Goal: Task Accomplishment & Management: Complete application form

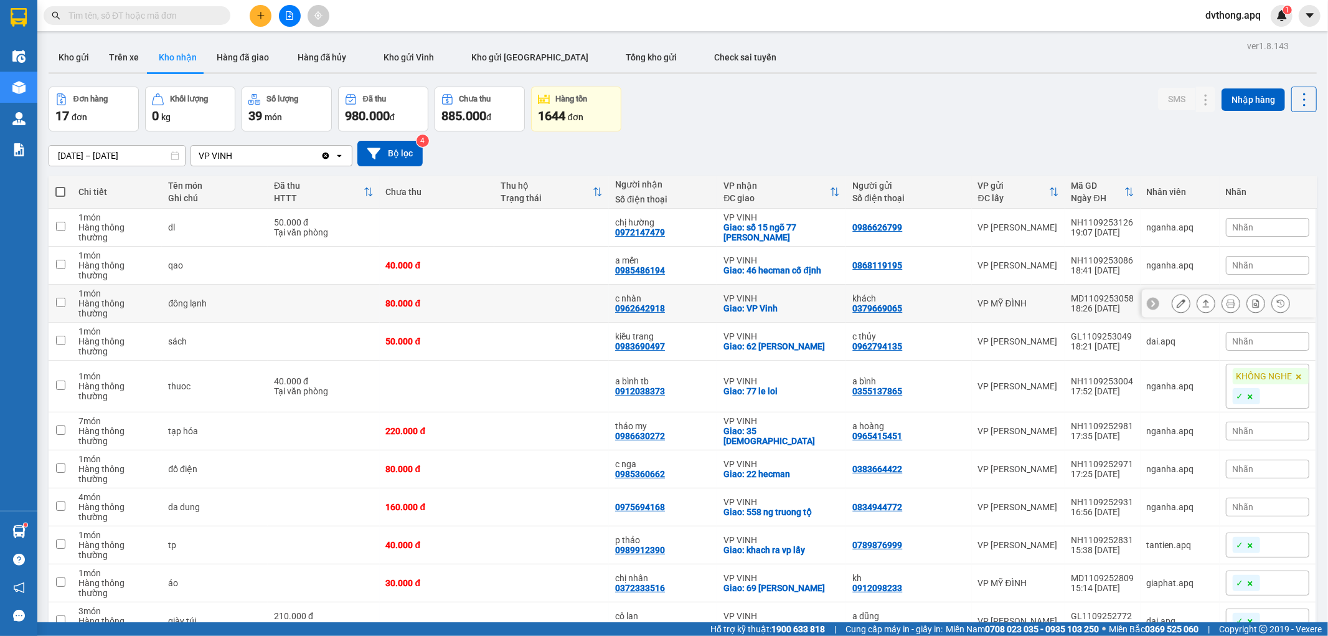
scroll to position [184, 0]
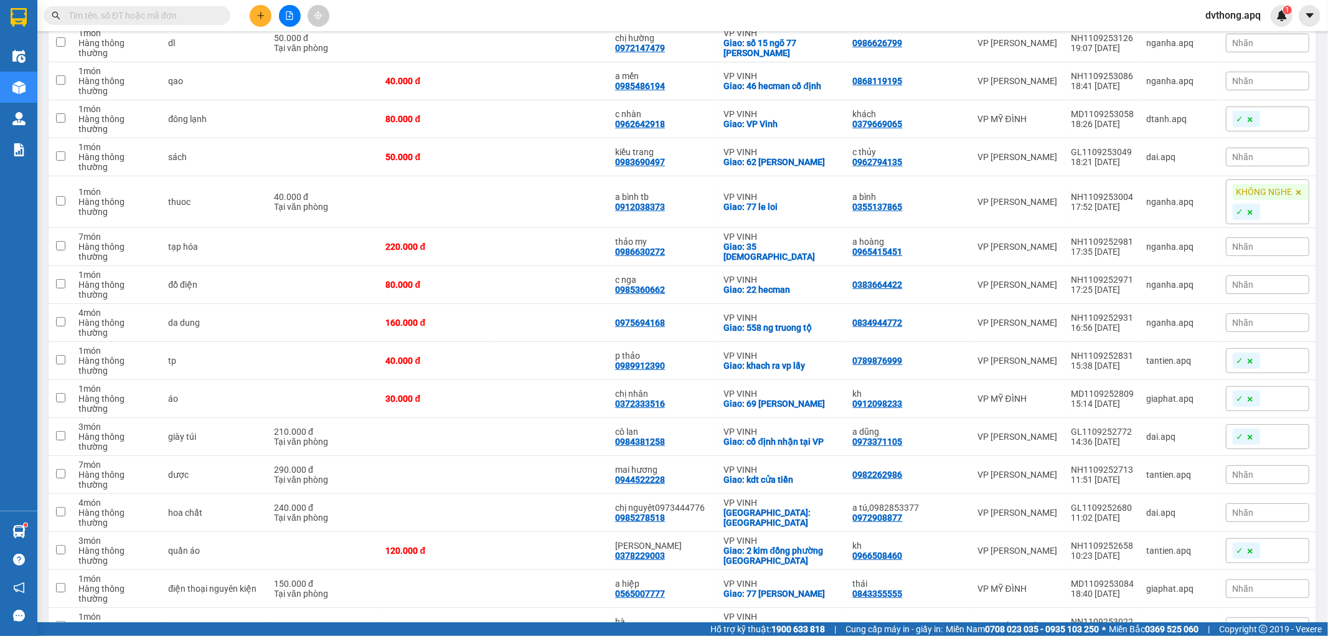
click at [282, 7] on button at bounding box center [290, 16] width 22 height 22
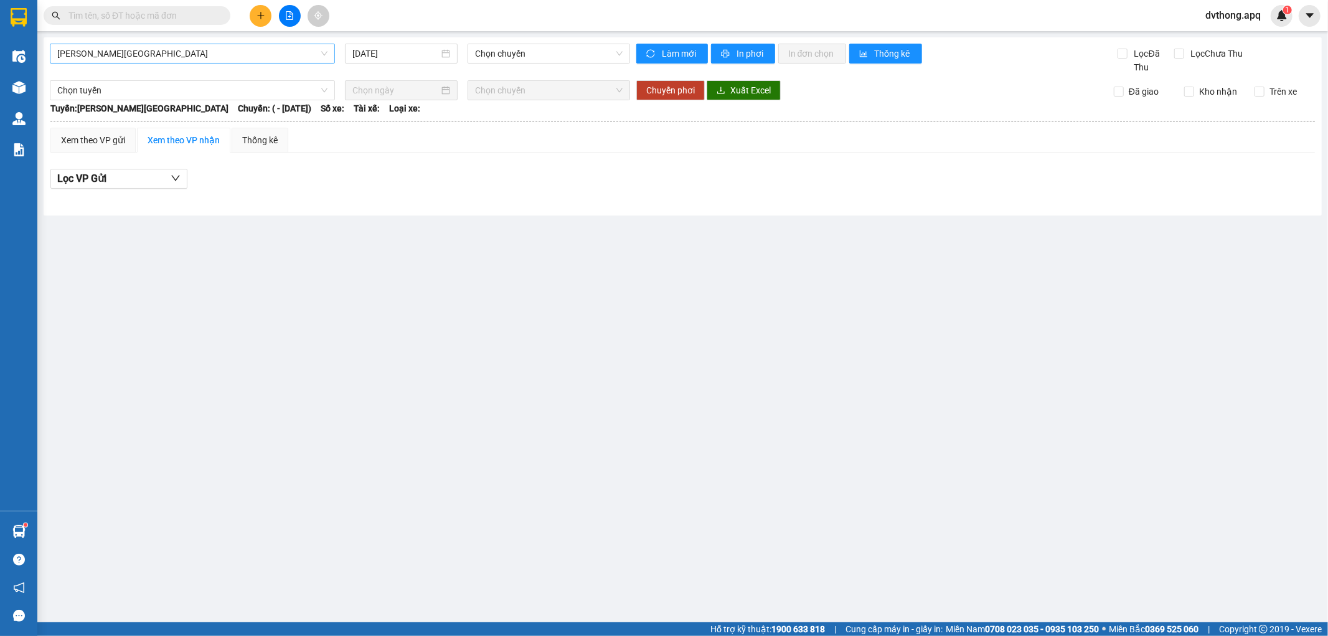
click at [273, 54] on span "Gia Lâm - Mỹ Đình" at bounding box center [192, 53] width 270 height 19
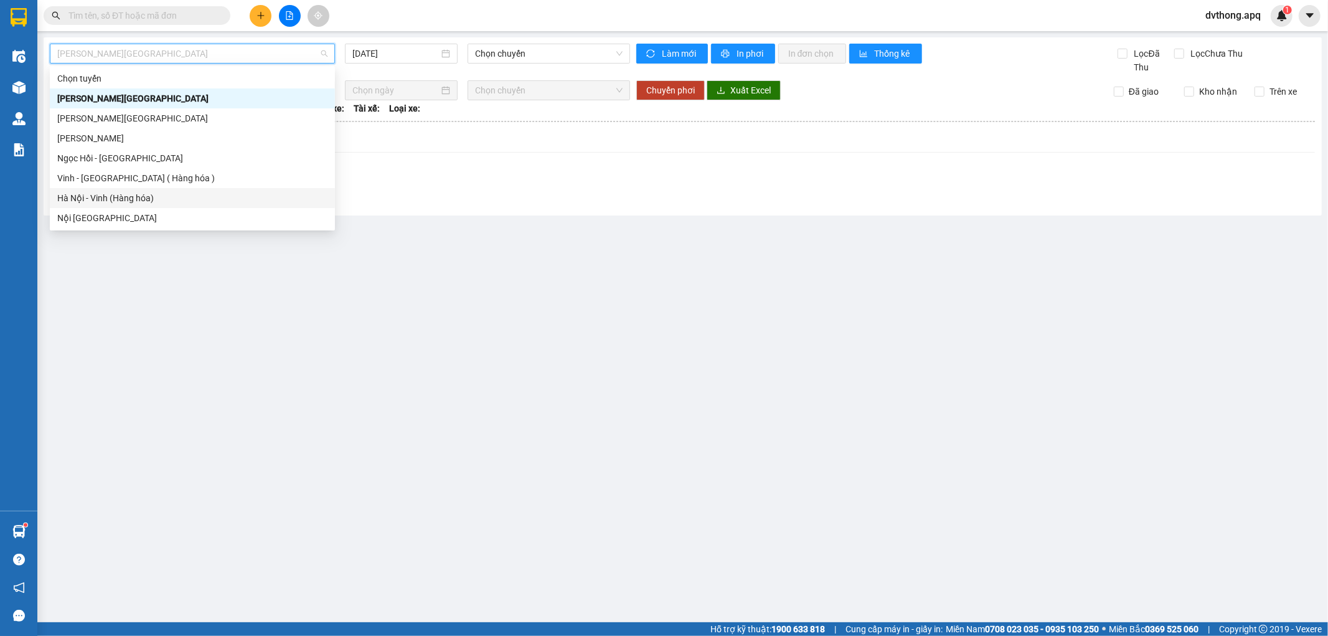
click at [221, 194] on div "Hà Nội - Vinh (Hàng hóa)" at bounding box center [192, 198] width 270 height 14
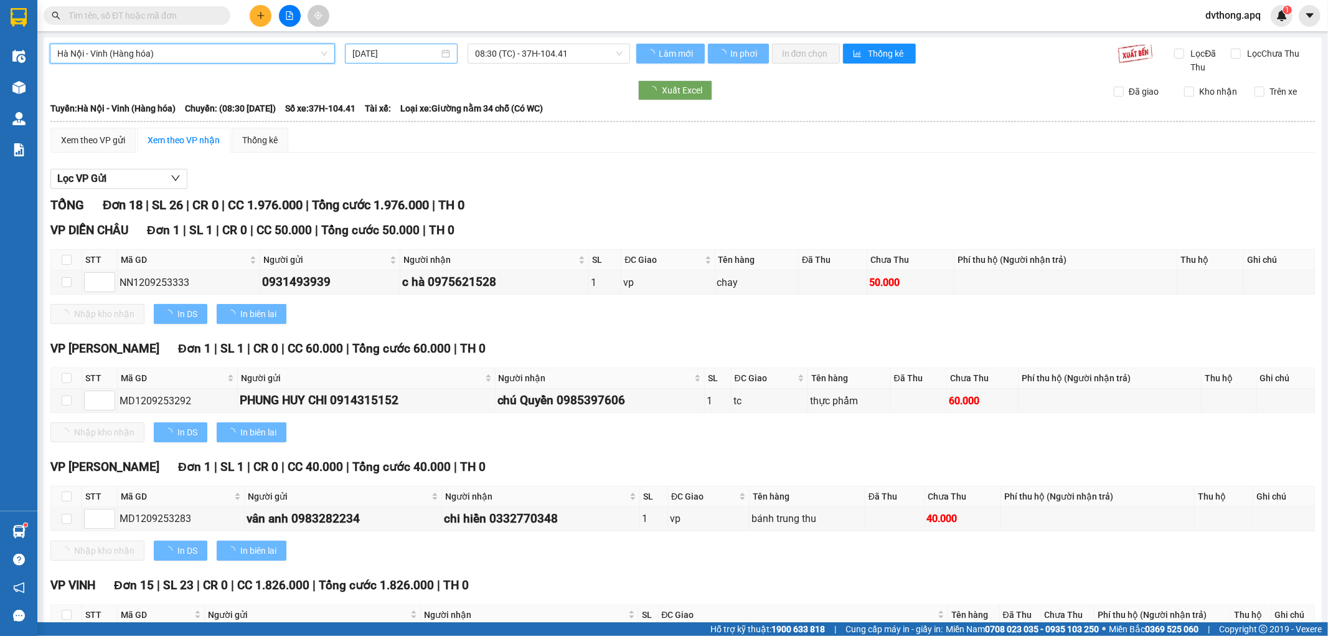
click at [391, 50] on input "12/09/2025" at bounding box center [395, 54] width 87 height 14
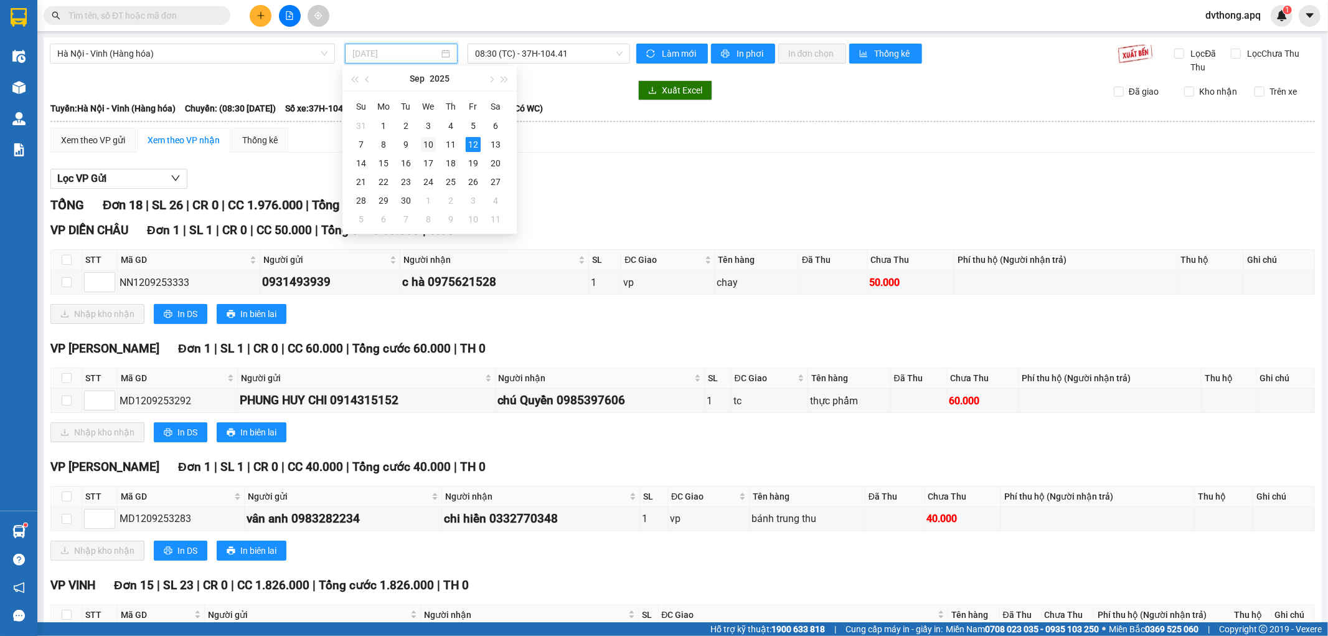
click at [436, 148] on td "10" at bounding box center [428, 144] width 22 height 19
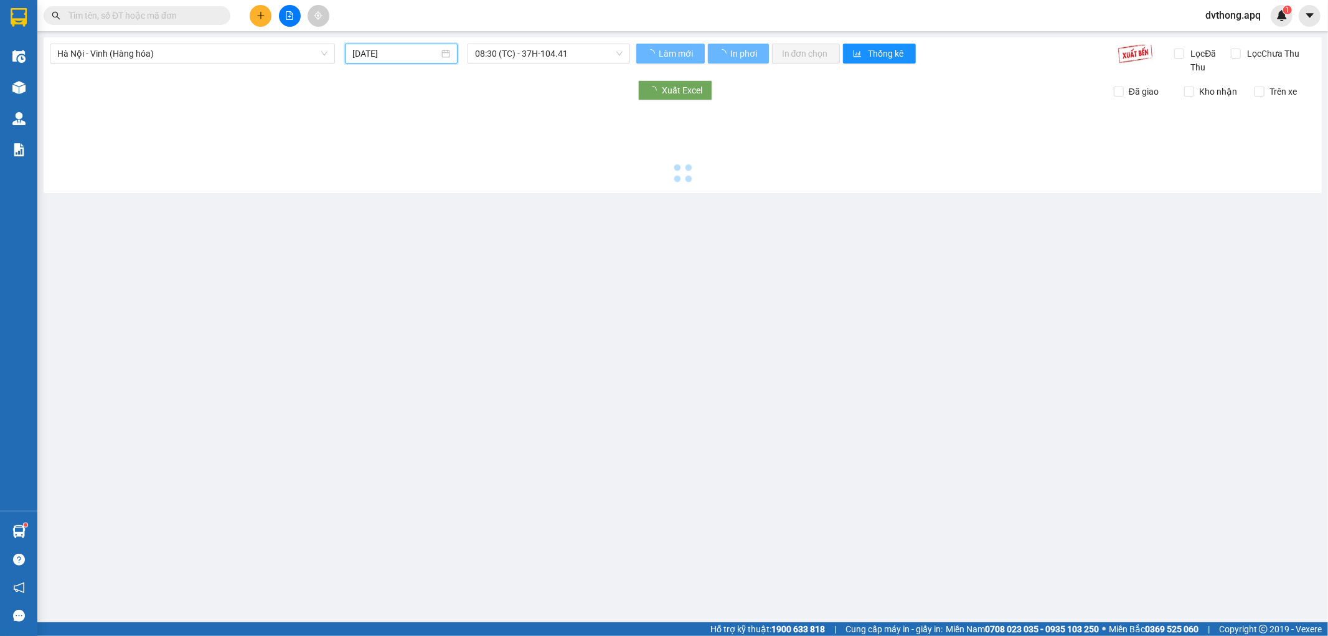
type input "[DATE]"
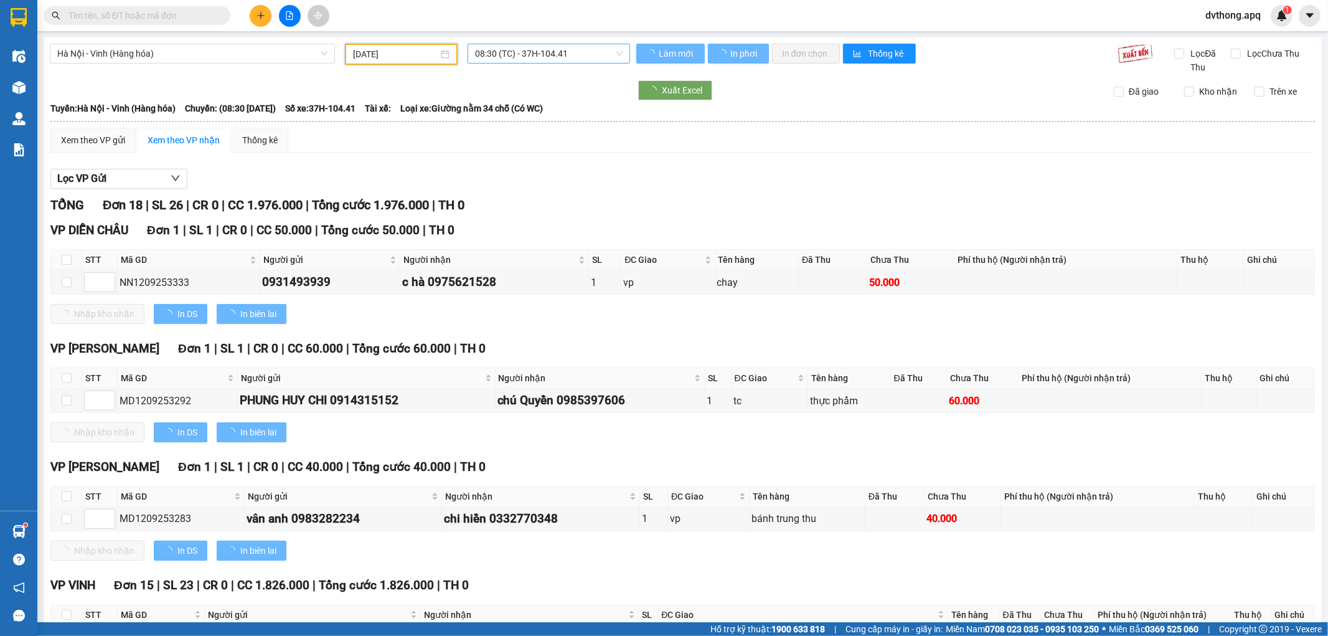
click at [547, 53] on span "08:30 (TC) - 37H-104.41" at bounding box center [548, 53] width 147 height 19
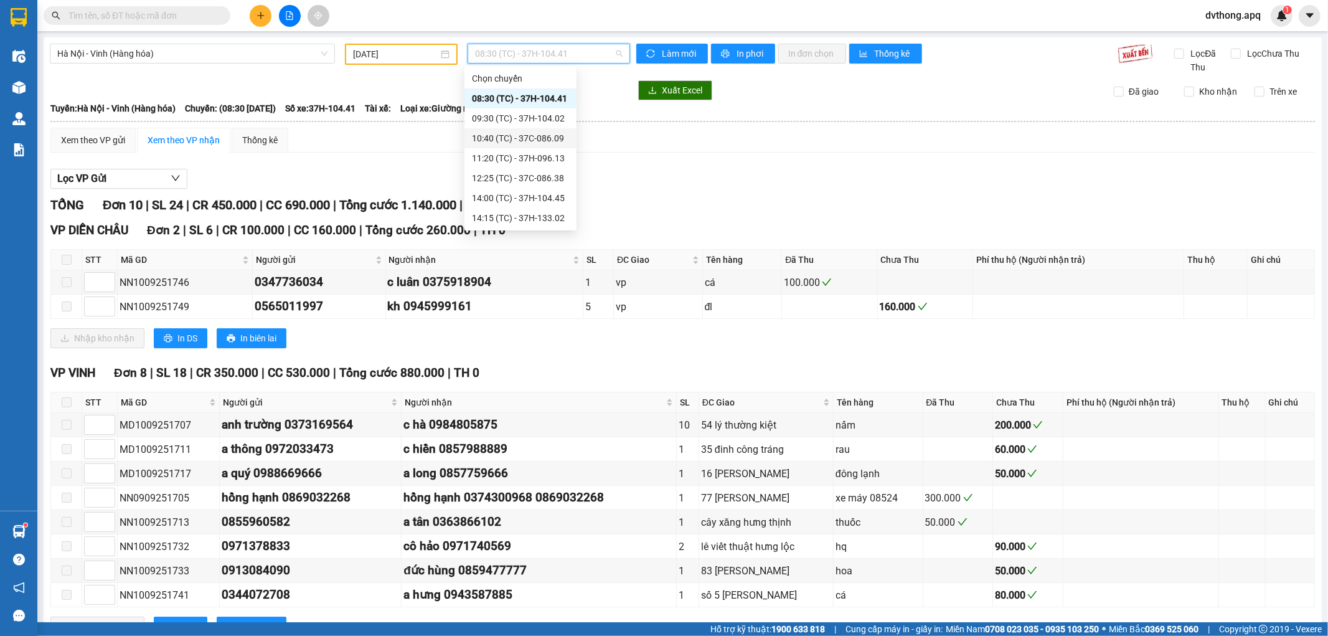
scroll to position [199, 0]
click at [513, 215] on div "23:30 (TC) - UN-9947" at bounding box center [520, 218] width 97 height 14
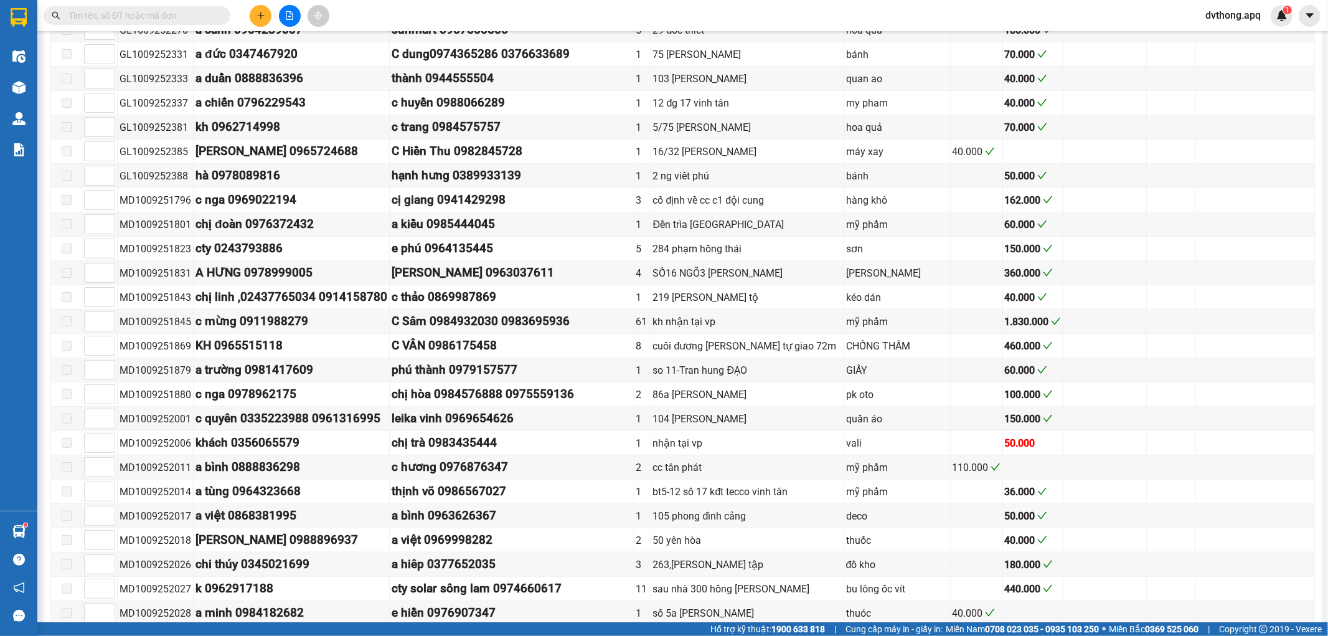
scroll to position [1018, 0]
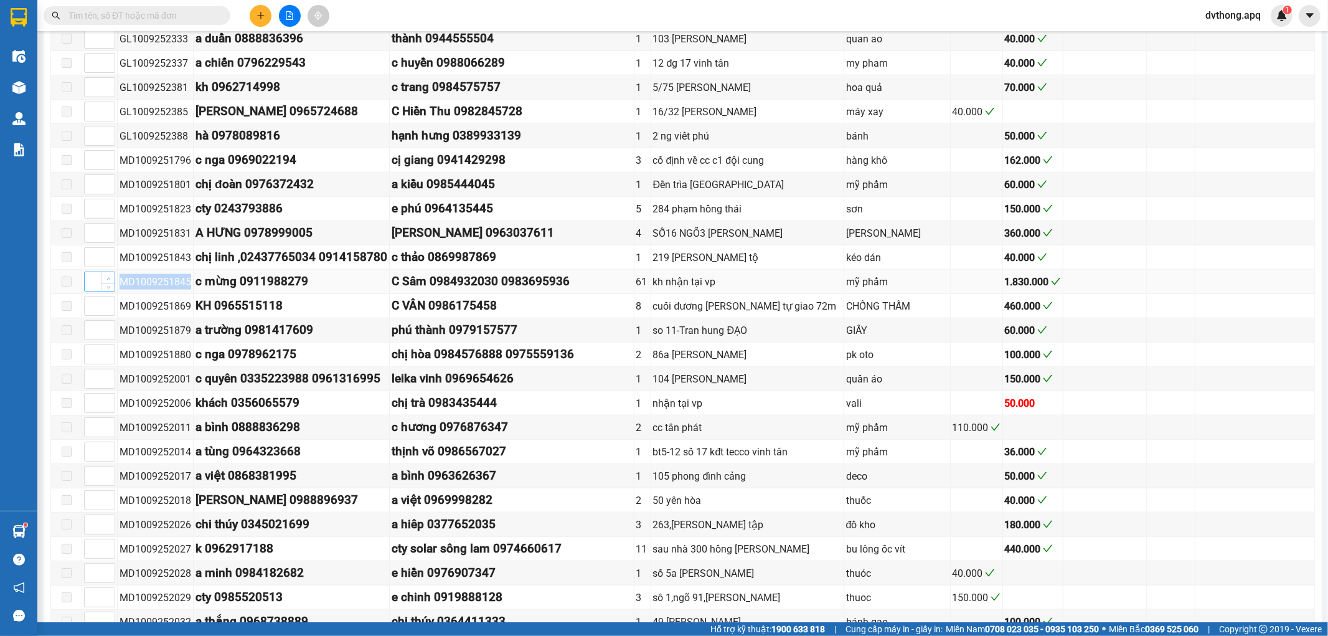
drag, startPoint x: 187, startPoint y: 276, endPoint x: 101, endPoint y: 271, distance: 86.0
click at [101, 271] on tr "MD1009251845 c mừng 0911988279 C Sâm 0984932030 0983695936 61 kh nhận tại vp mỹ…" at bounding box center [683, 282] width 1264 height 24
copy tr "MD1009251845"
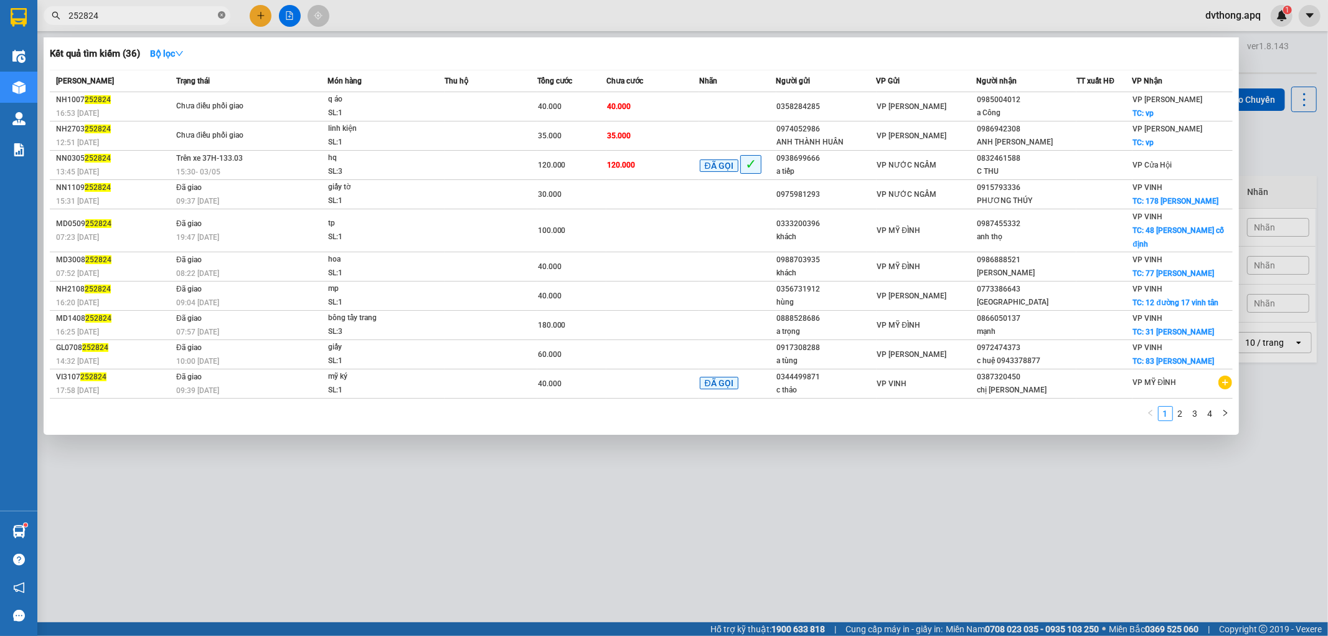
click at [221, 14] on icon "close-circle" at bounding box center [221, 14] width 7 height 7
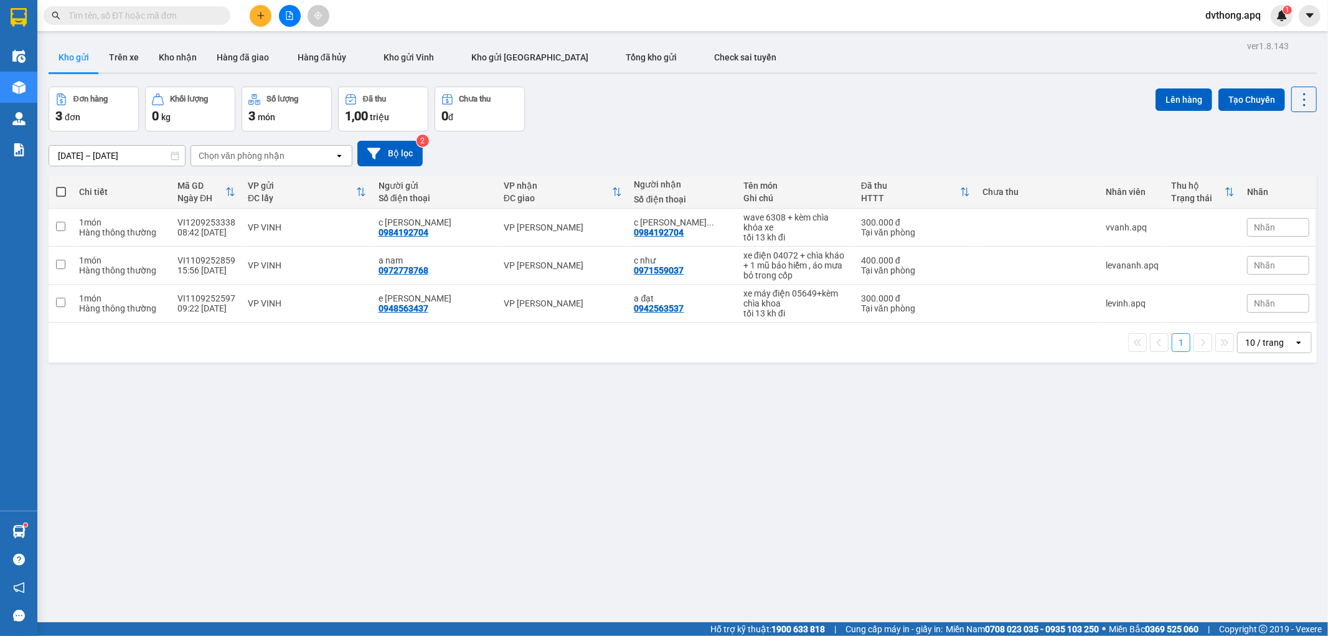
click at [206, 11] on input "text" at bounding box center [141, 16] width 147 height 14
paste input "MD1009251845"
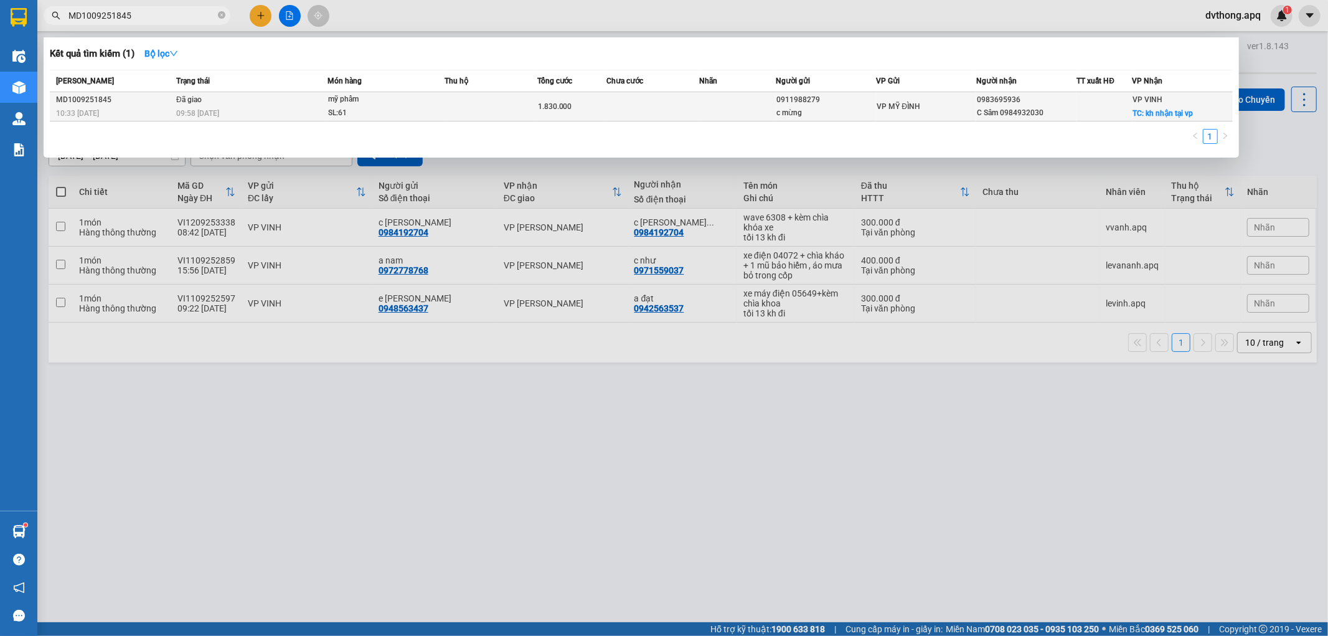
type input "MD1009251845"
click at [426, 96] on span "mỹ phẩm SL: 61" at bounding box center [386, 106] width 116 height 27
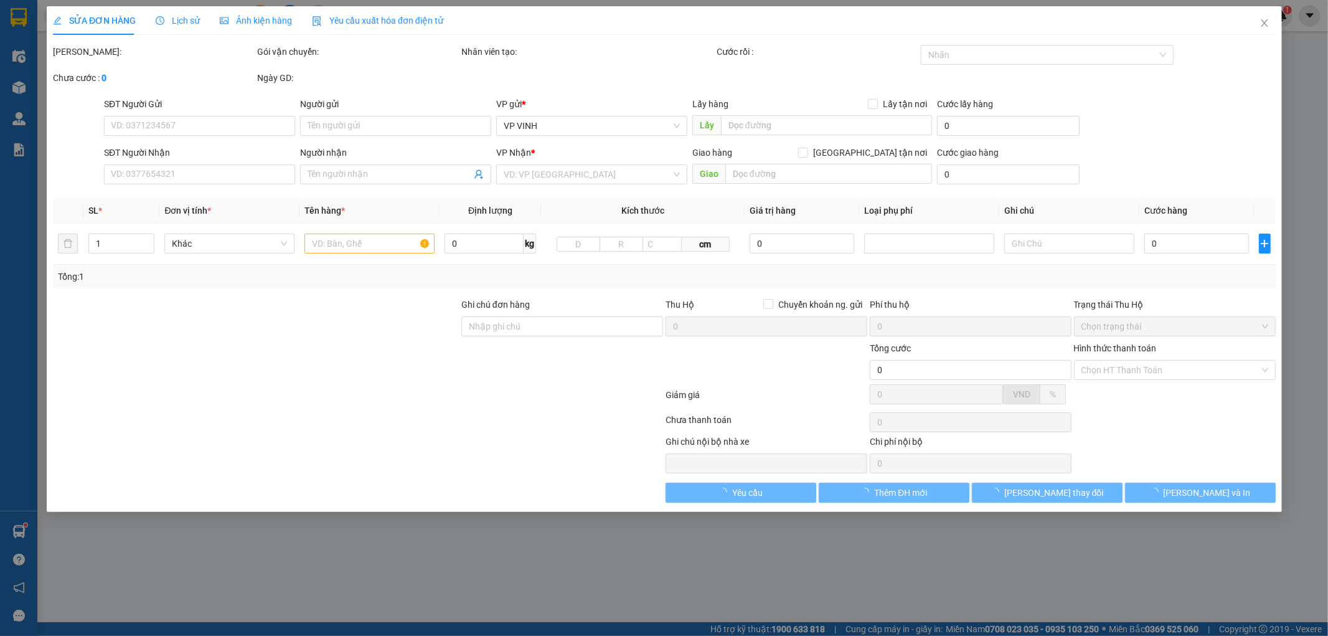
type input "0911988279"
type input "c mừng"
type input "0983695936"
type input "C Sâm 0984932030"
checkbox input "true"
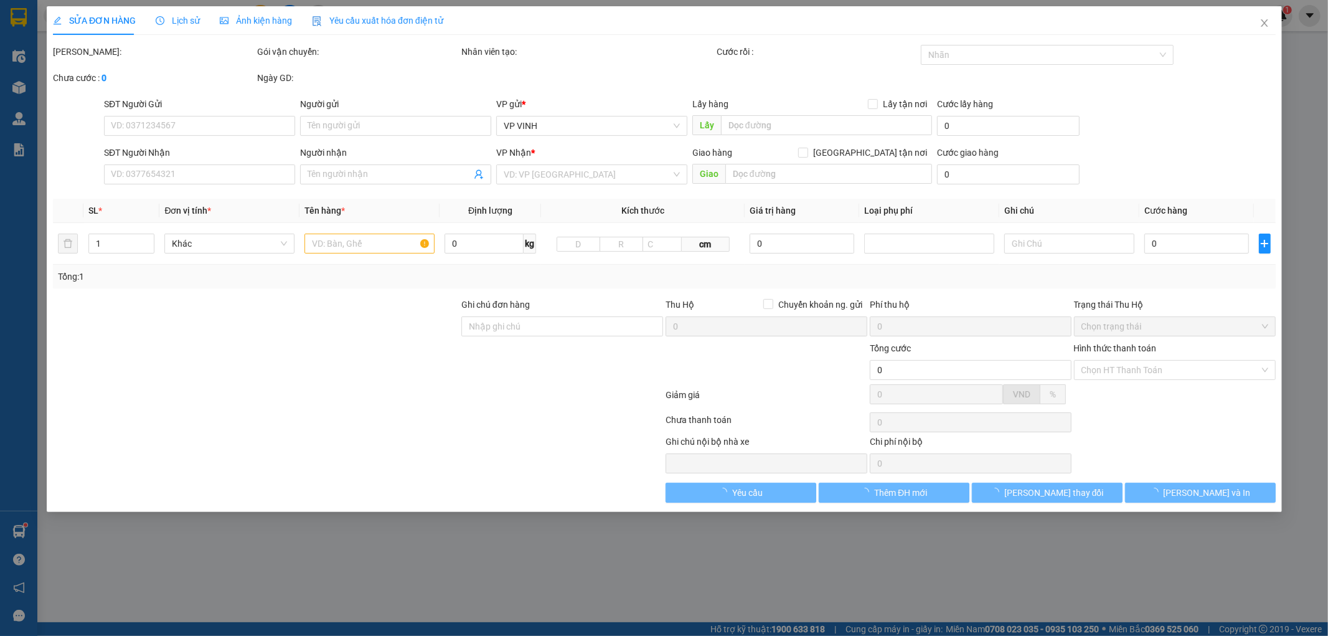
type input "kh nhận tại vp"
type input "1.830.000"
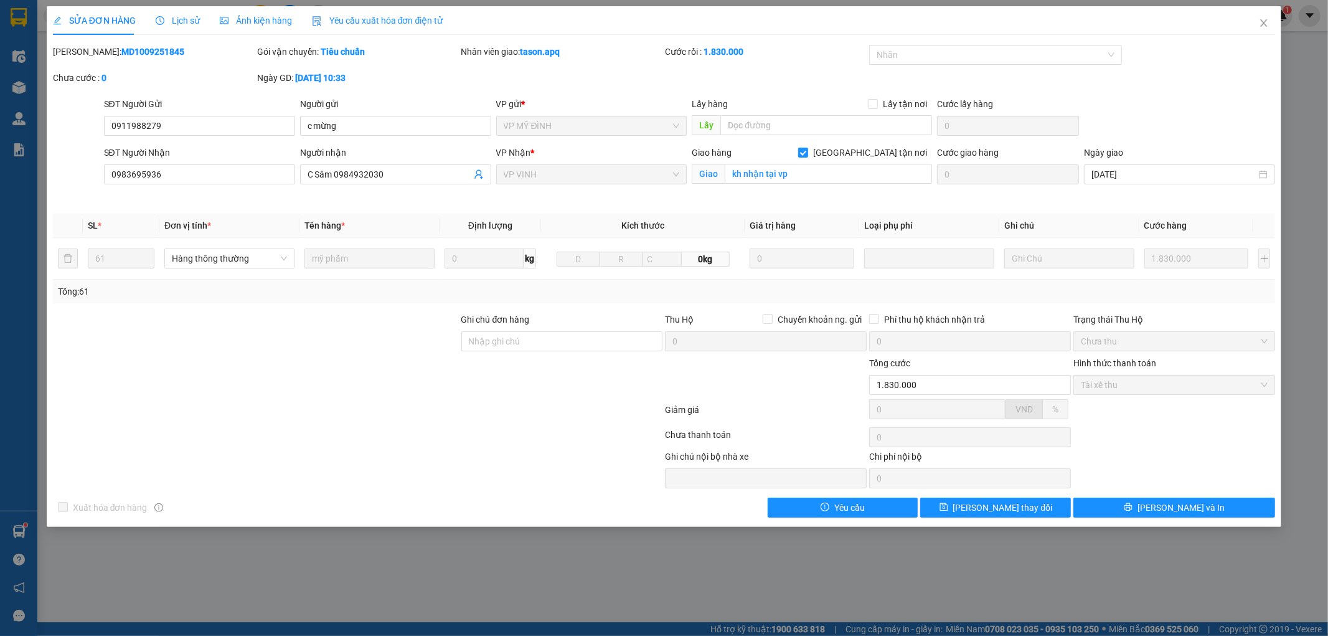
click at [190, 23] on span "Lịch sử" at bounding box center [178, 21] width 44 height 10
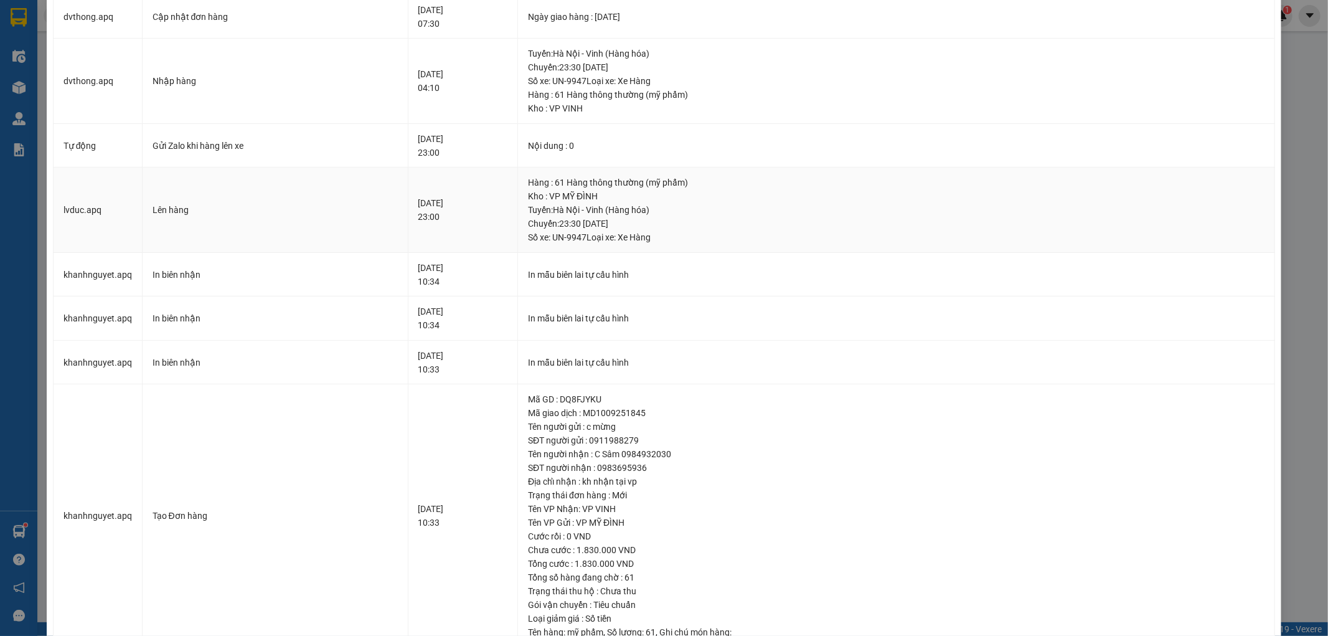
scroll to position [381, 0]
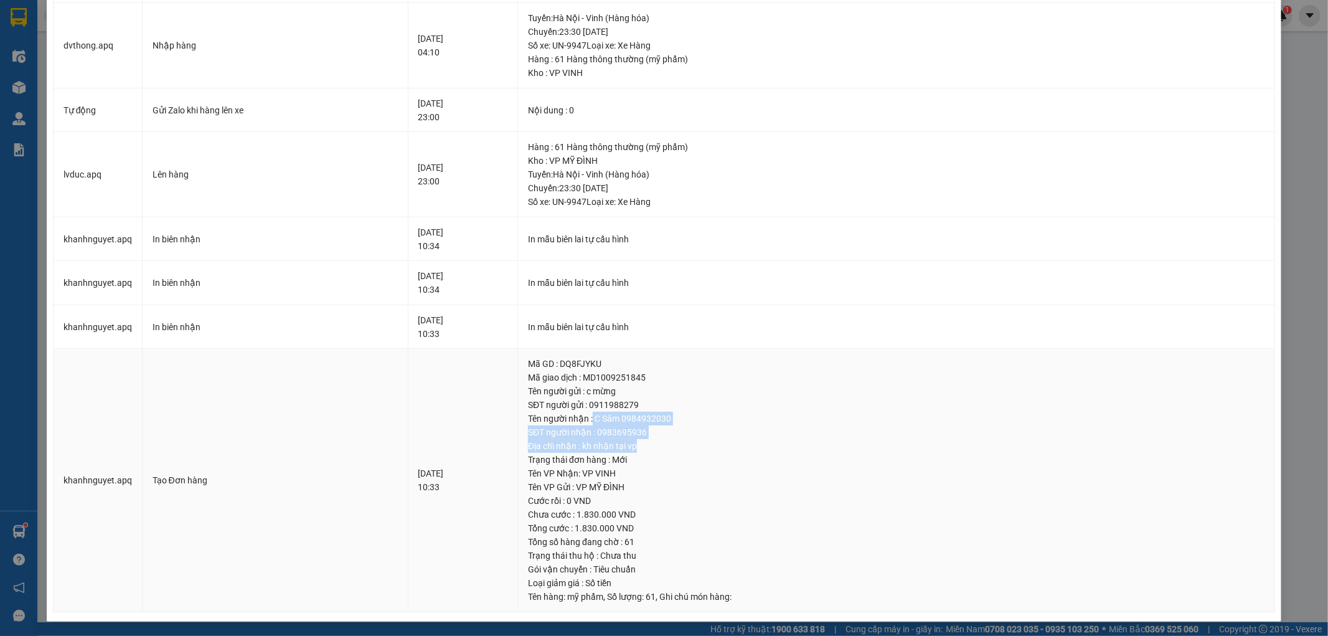
drag, startPoint x: 631, startPoint y: 413, endPoint x: 700, endPoint y: 445, distance: 75.5
click at [700, 445] on td "Mã GD : DQ8FJYKU Mã giao dịch : MD1009251845 Tên người gửi : c mừng SĐT người g…" at bounding box center [896, 480] width 757 height 263
copy td "C Sâm 0984932030 SĐT người nhận : 0983695936 Địa chỉ nhận : kh nhận tại vp"
drag, startPoint x: 625, startPoint y: 378, endPoint x: 697, endPoint y: 377, distance: 72.2
click at [697, 377] on div "Mã giao dịch : MD1009251845" at bounding box center [896, 377] width 736 height 14
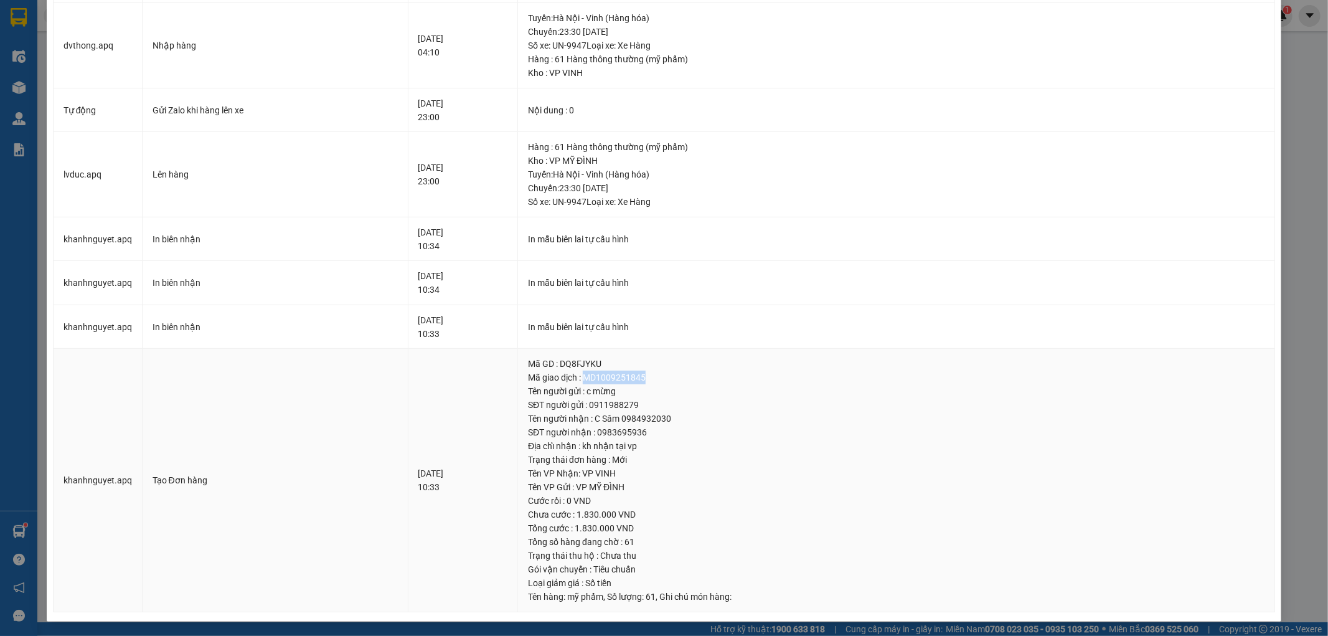
copy div "MD1009251845"
drag, startPoint x: 594, startPoint y: 145, endPoint x: 635, endPoint y: 201, distance: 69.5
click at [635, 201] on div "Hàng : 61 Hàng thông thường (mỹ phẩm) Kho : VP MỸ ĐÌNH Tuyến : [GEOGRAPHIC_DATA…" at bounding box center [896, 174] width 736 height 68
copy div "61 Hàng thông thường (mỹ phẩm) Kho : VP MỸ ĐÌNH Tuyến : [GEOGRAPHIC_DATA] - [GE…"
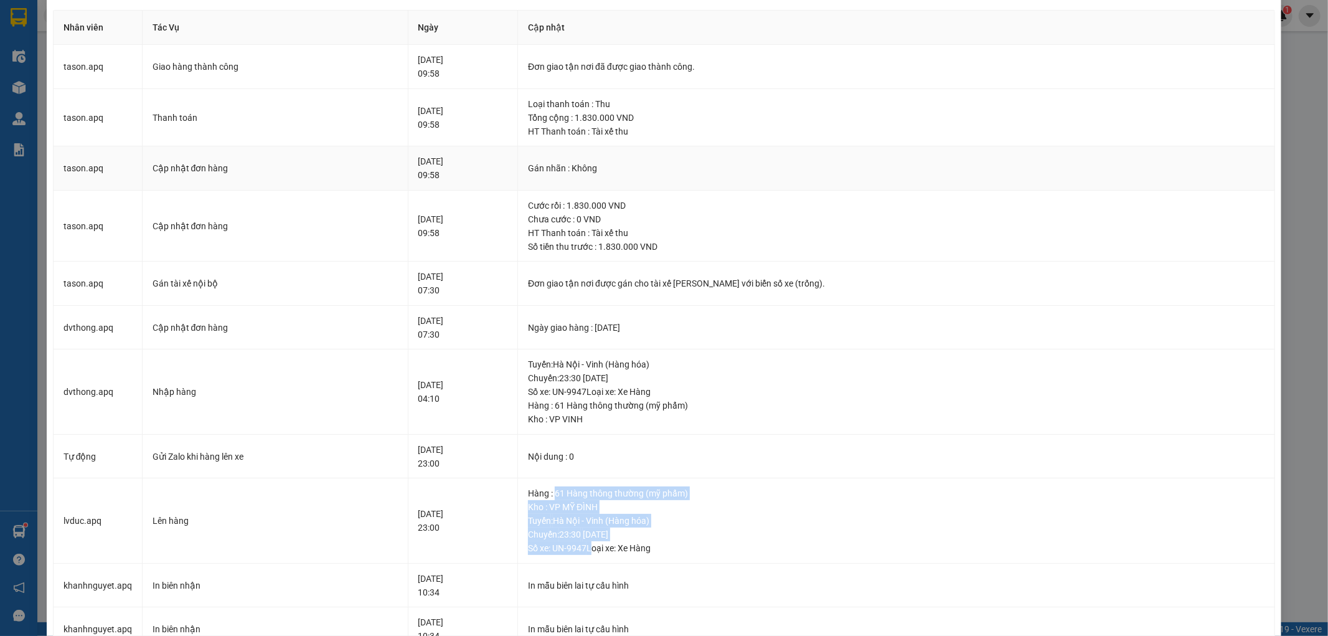
scroll to position [0, 0]
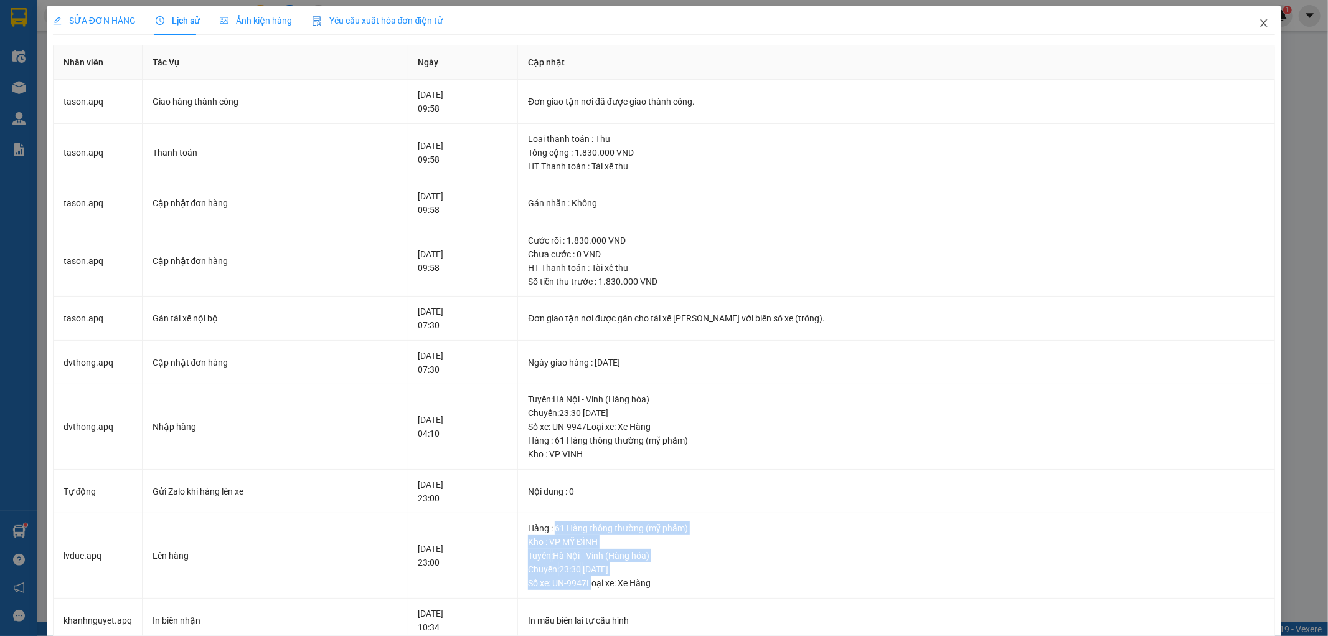
click at [1259, 22] on icon "close" at bounding box center [1264, 23] width 10 height 10
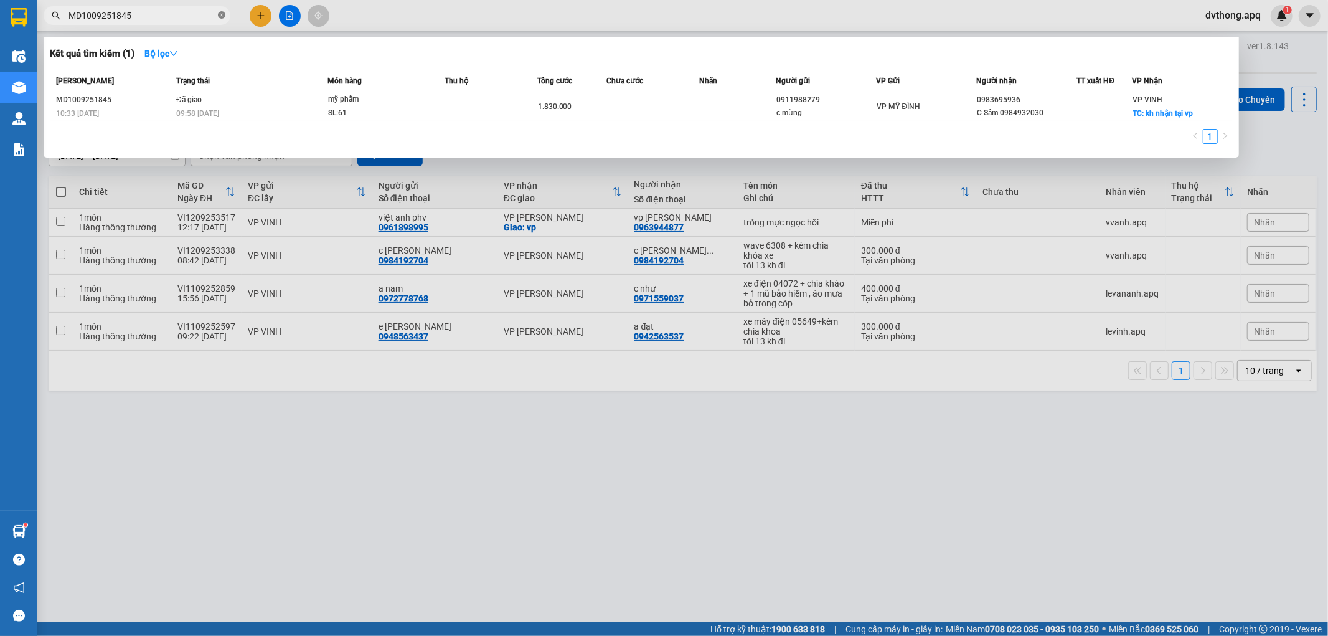
click at [222, 11] on icon "close-circle" at bounding box center [221, 14] width 7 height 7
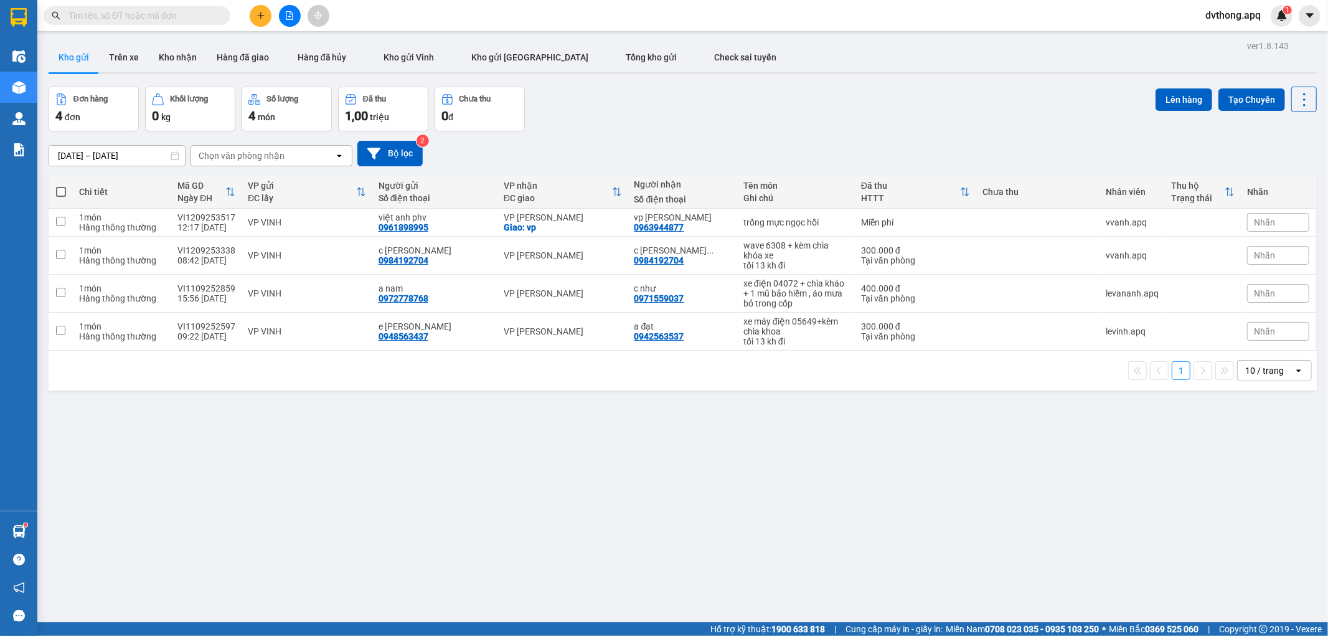
click at [190, 15] on input "text" at bounding box center [141, 16] width 147 height 14
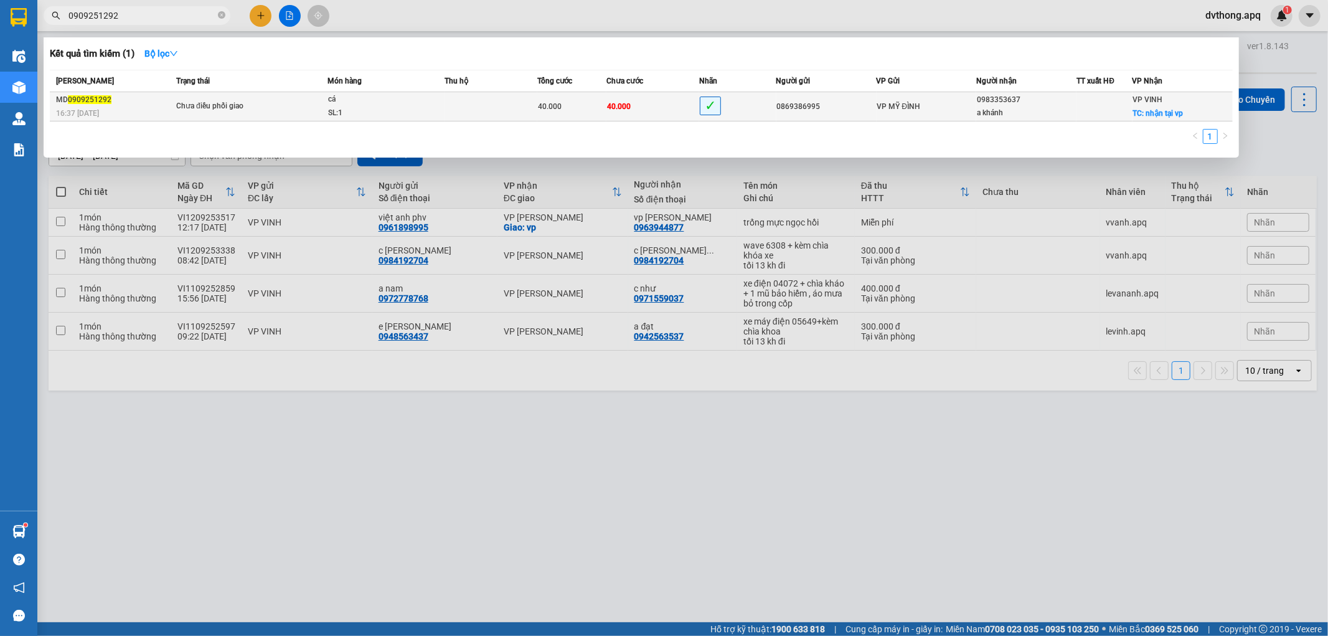
type input "0909251292"
click at [439, 101] on span "cá SL: 1" at bounding box center [386, 106] width 116 height 27
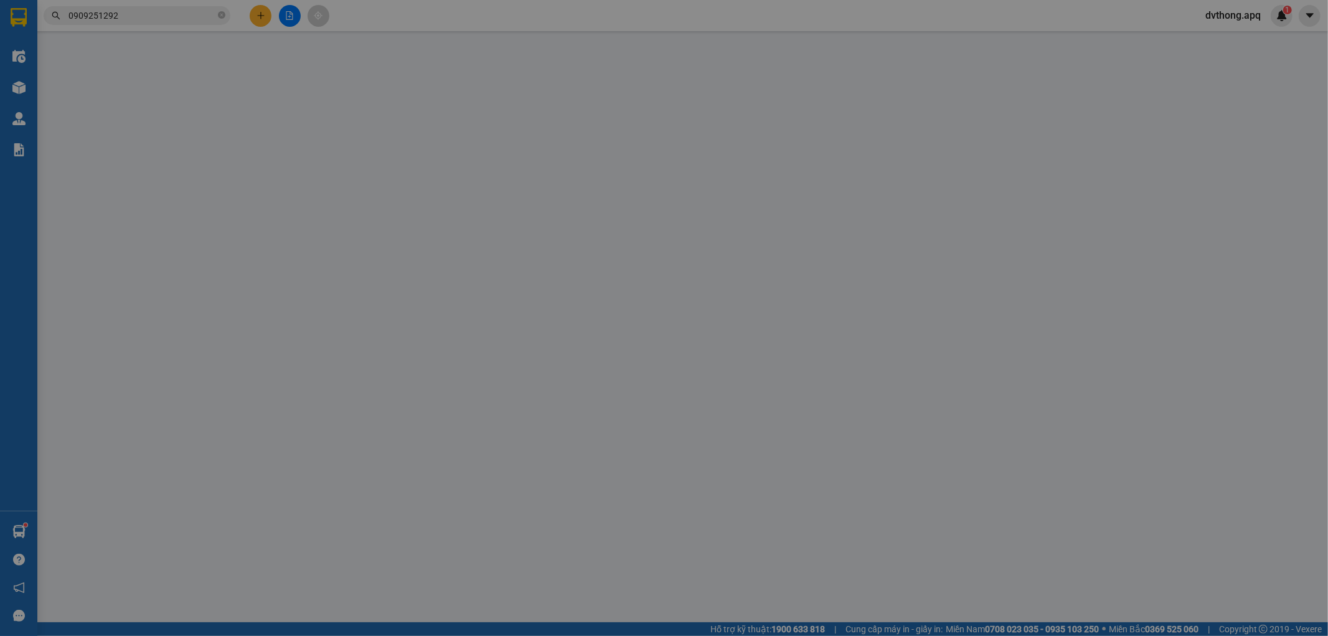
type input "0869386995"
type input "0983353637"
type input "a khánh"
checkbox input "true"
type input "nhận tại vp"
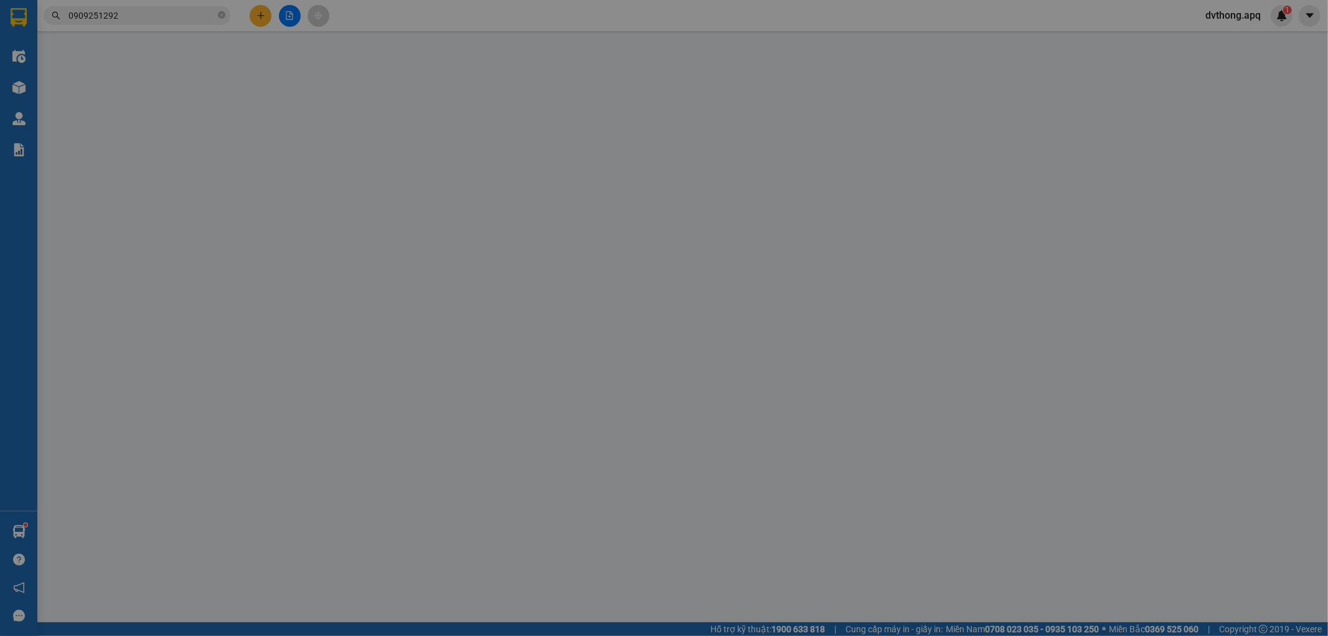
type input "40.000"
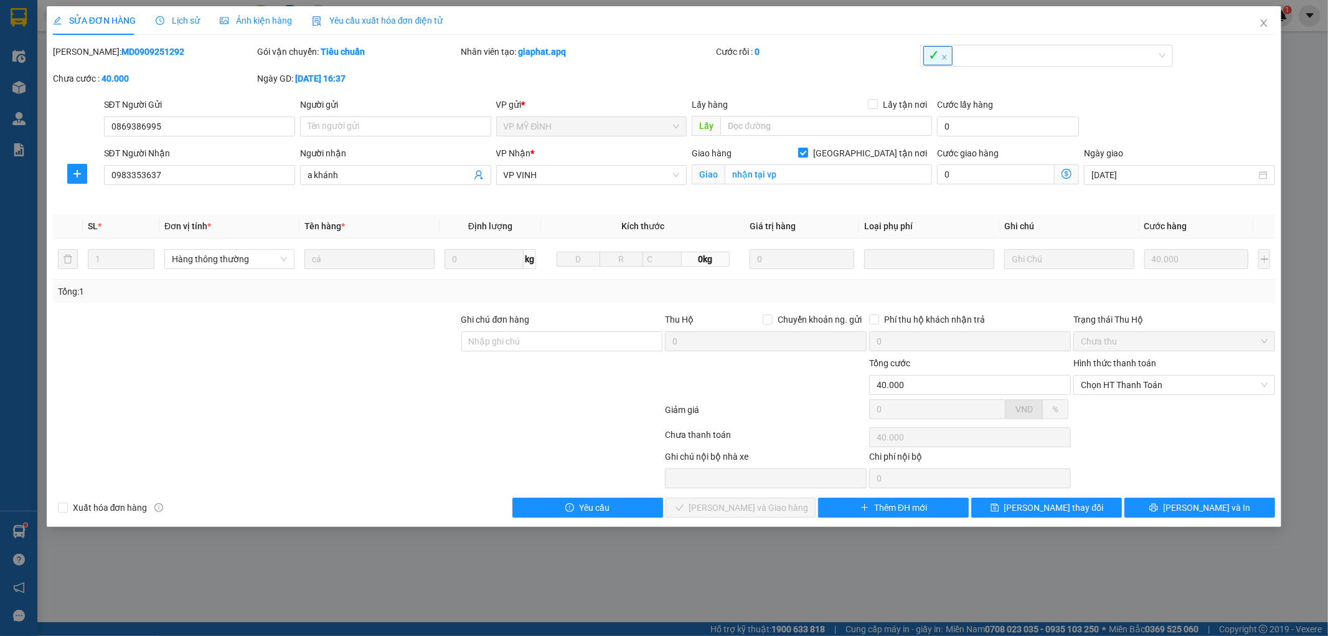
click at [179, 22] on span "Lịch sử" at bounding box center [178, 21] width 44 height 10
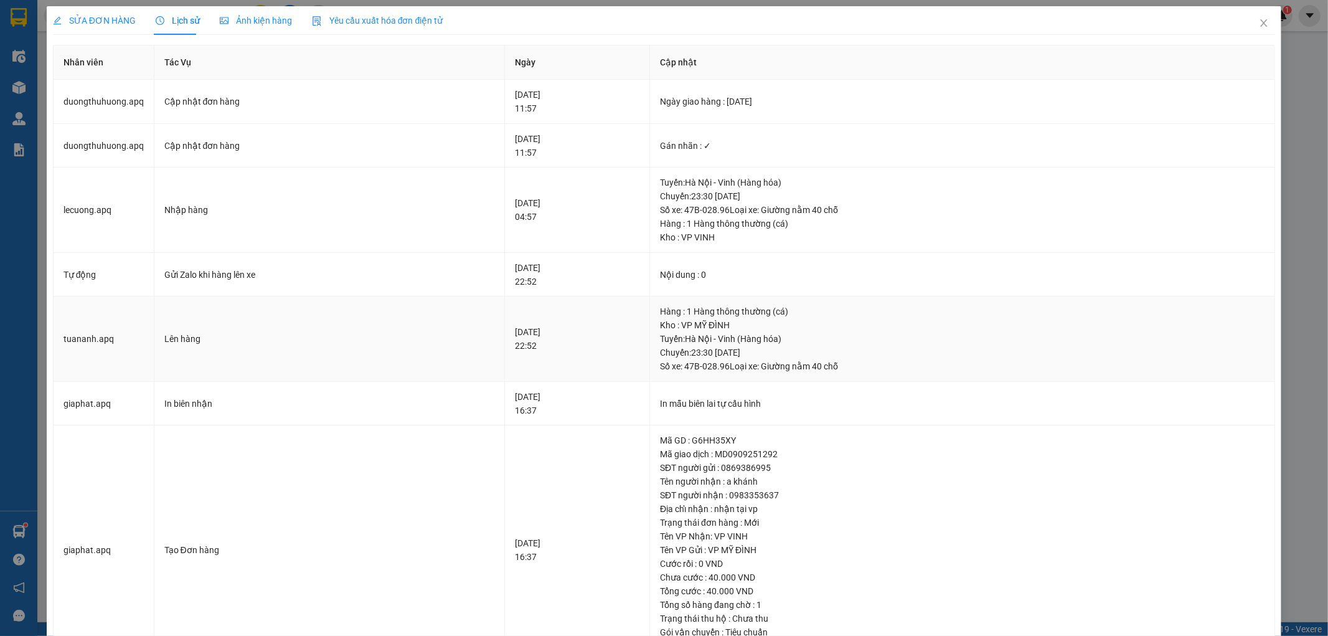
scroll to position [63, 0]
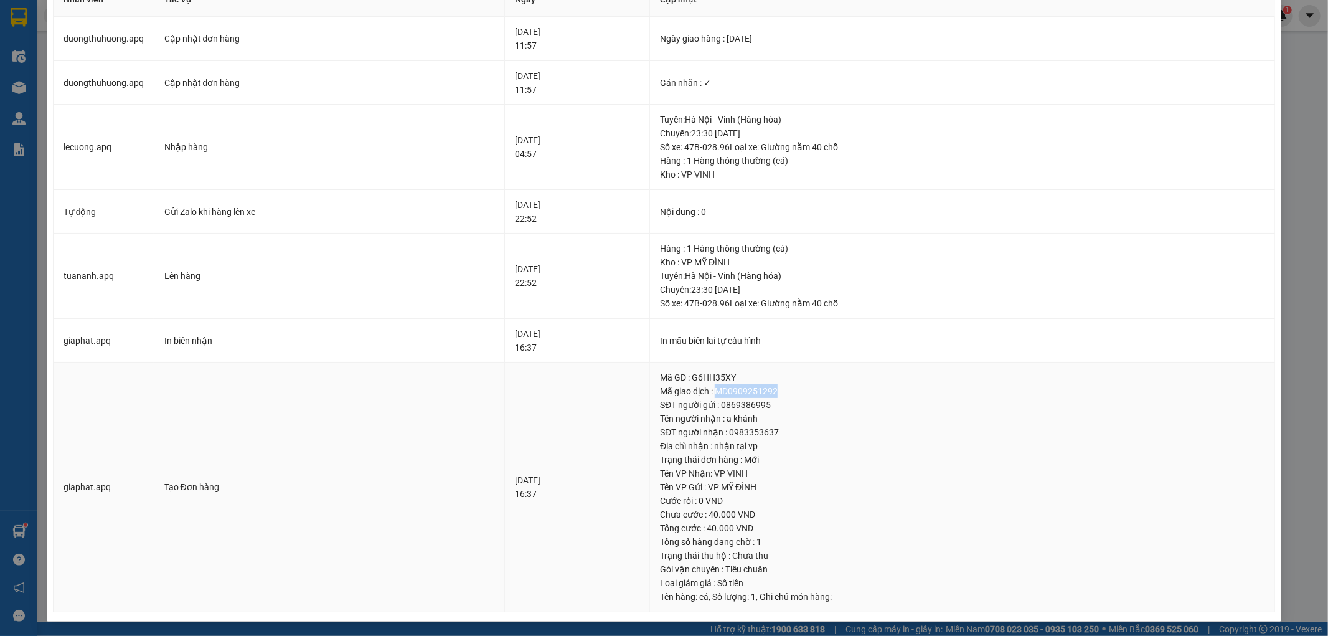
drag, startPoint x: 747, startPoint y: 389, endPoint x: 812, endPoint y: 395, distance: 65.0
click at [812, 395] on div "Mã giao dịch : MD0909251292" at bounding box center [962, 391] width 604 height 14
copy div "MD0909251292"
drag, startPoint x: 755, startPoint y: 416, endPoint x: 810, endPoint y: 433, distance: 57.9
click at [810, 433] on td "Mã GD : G6HH35XY Mã giao dịch : MD0909251292 SĐT người gửi : 0869386995 Tên ngư…" at bounding box center [962, 487] width 625 height 250
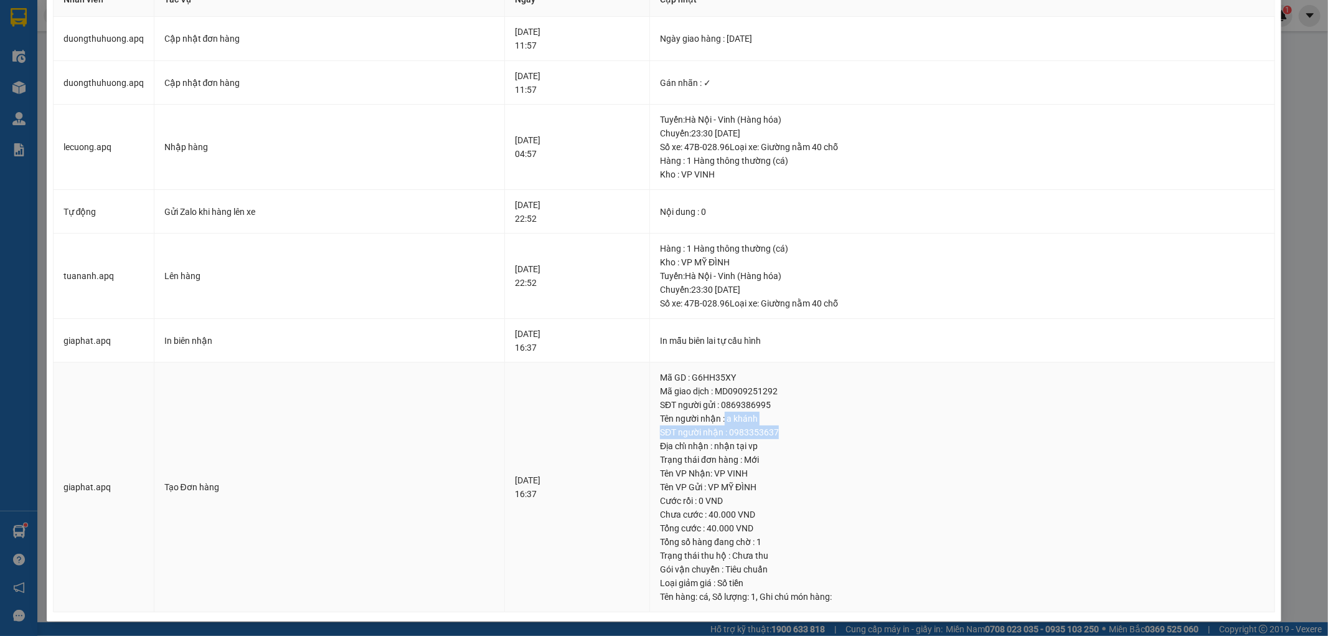
copy td "a [PERSON_NAME] người nhận : 0983353637"
drag, startPoint x: 718, startPoint y: 250, endPoint x: 762, endPoint y: 302, distance: 68.5
click at [762, 302] on div "Hàng : 1 Hàng thông thường (cá) Kho : VP MỸ ĐÌNH Tuyến : [GEOGRAPHIC_DATA] - [G…" at bounding box center [962, 276] width 604 height 68
copy div "1 Hàng thông thường (cá) Kho : VP MỸ ĐÌNH Tuyến : [GEOGRAPHIC_DATA] - [GEOGRAPH…"
click at [908, 426] on div "SĐT người nhận : 0983353637" at bounding box center [962, 432] width 604 height 14
